Goal: Task Accomplishment & Management: Manage account settings

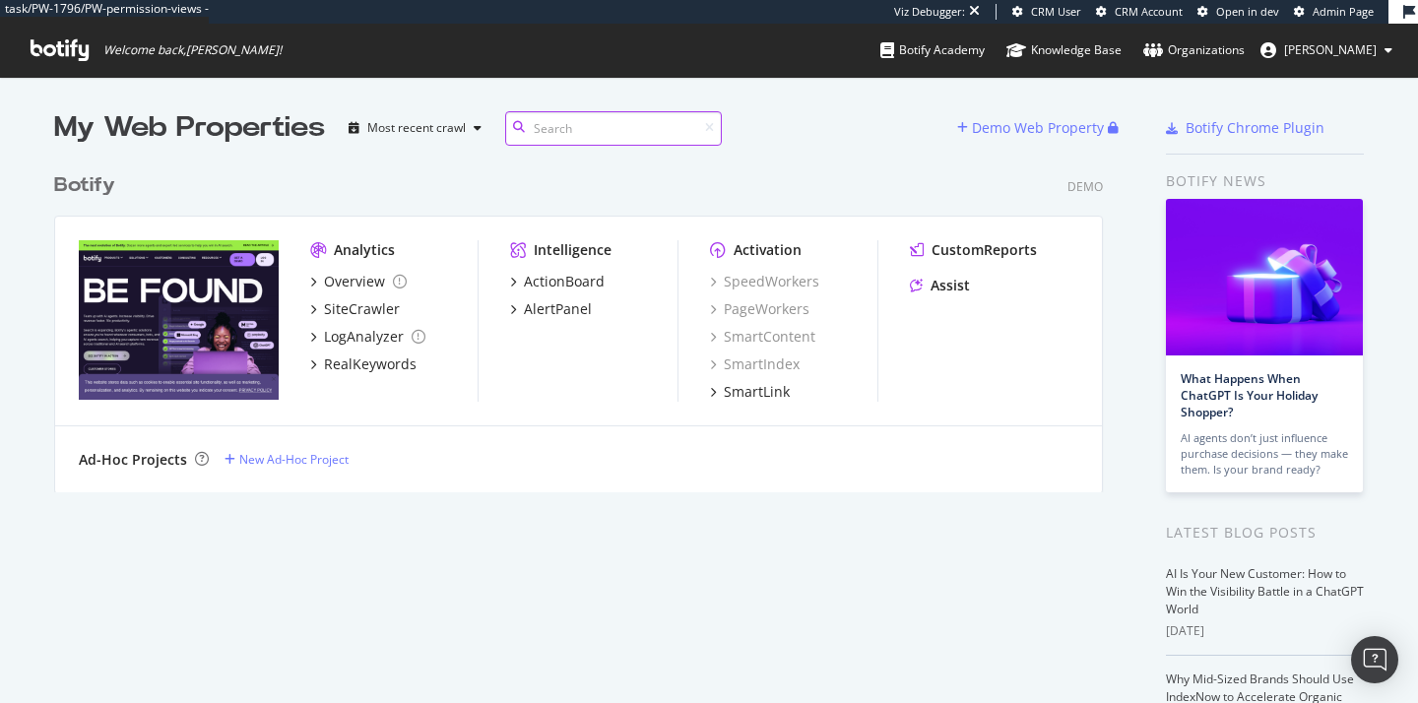
scroll to position [330, 1050]
click at [1360, 49] on span "[PERSON_NAME]" at bounding box center [1330, 49] width 93 height 17
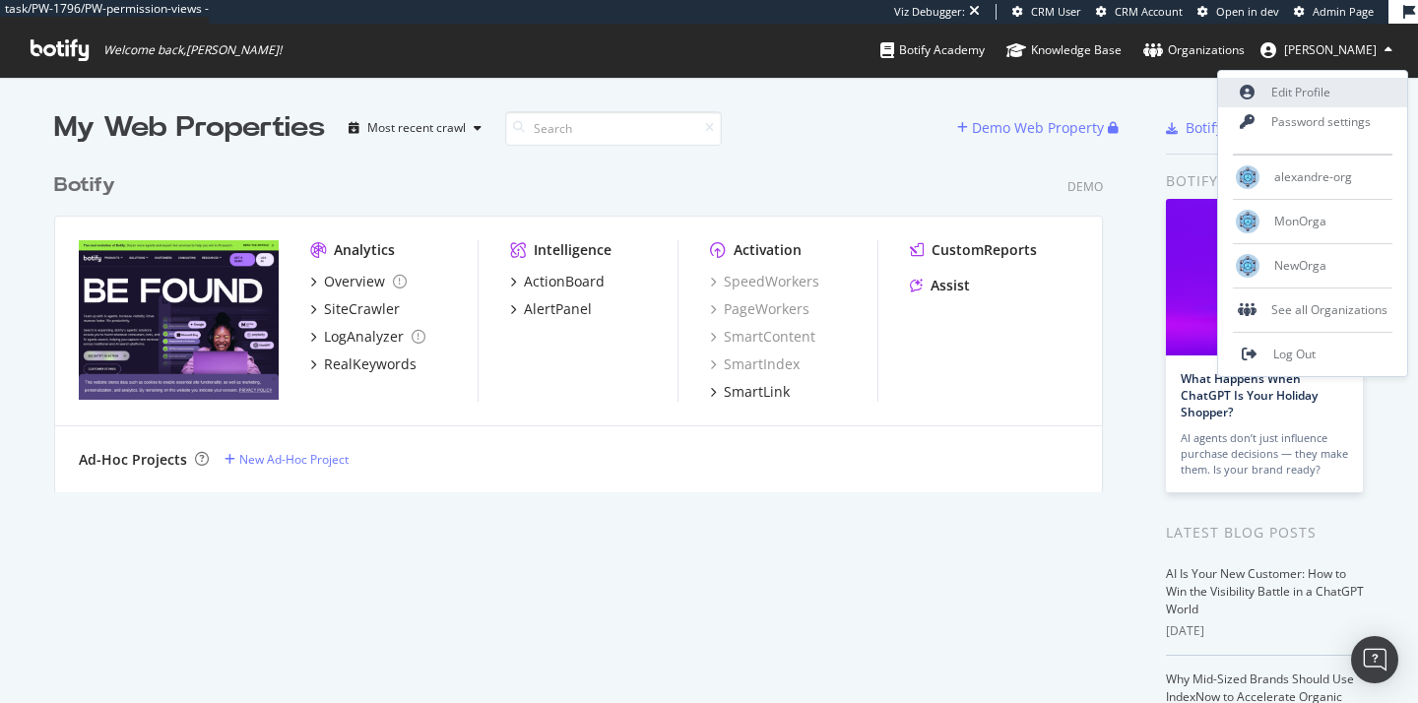
click at [1308, 93] on link "Edit Profile" at bounding box center [1312, 93] width 189 height 30
